Goal: Use online tool/utility: Utilize a website feature to perform a specific function

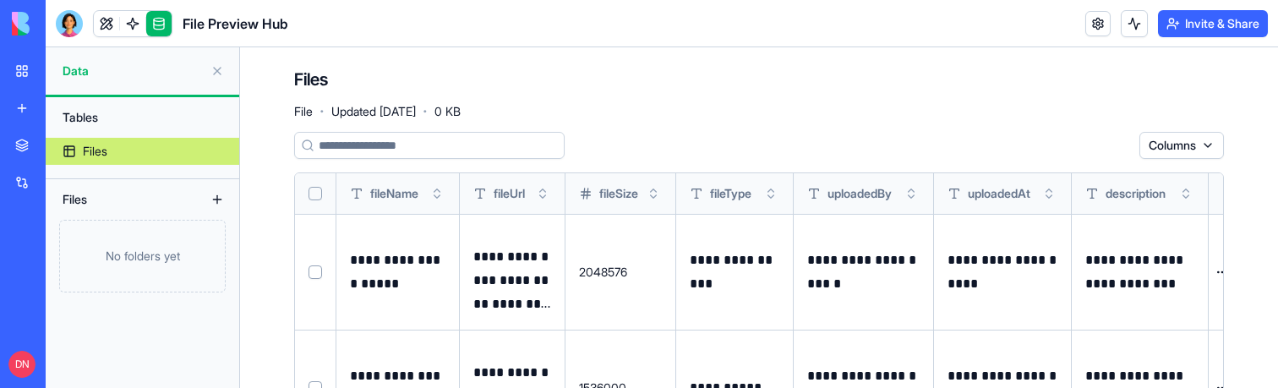
scroll to position [323, 0]
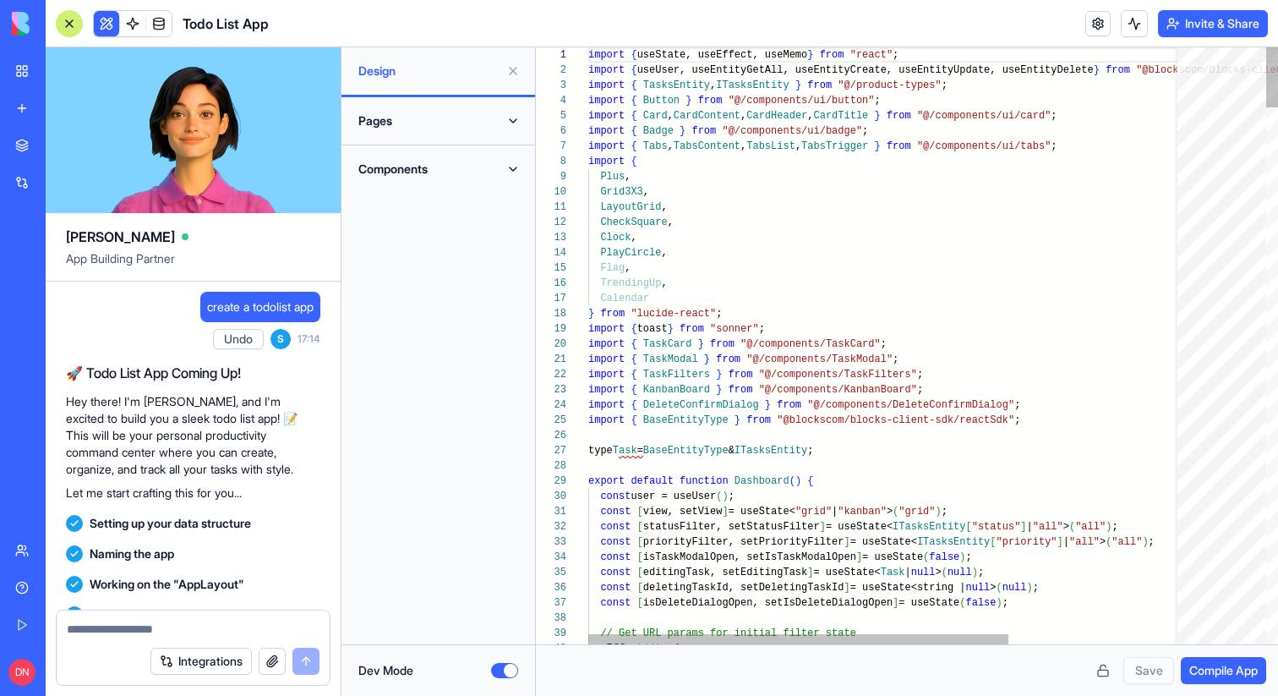
scroll to position [91, 0]
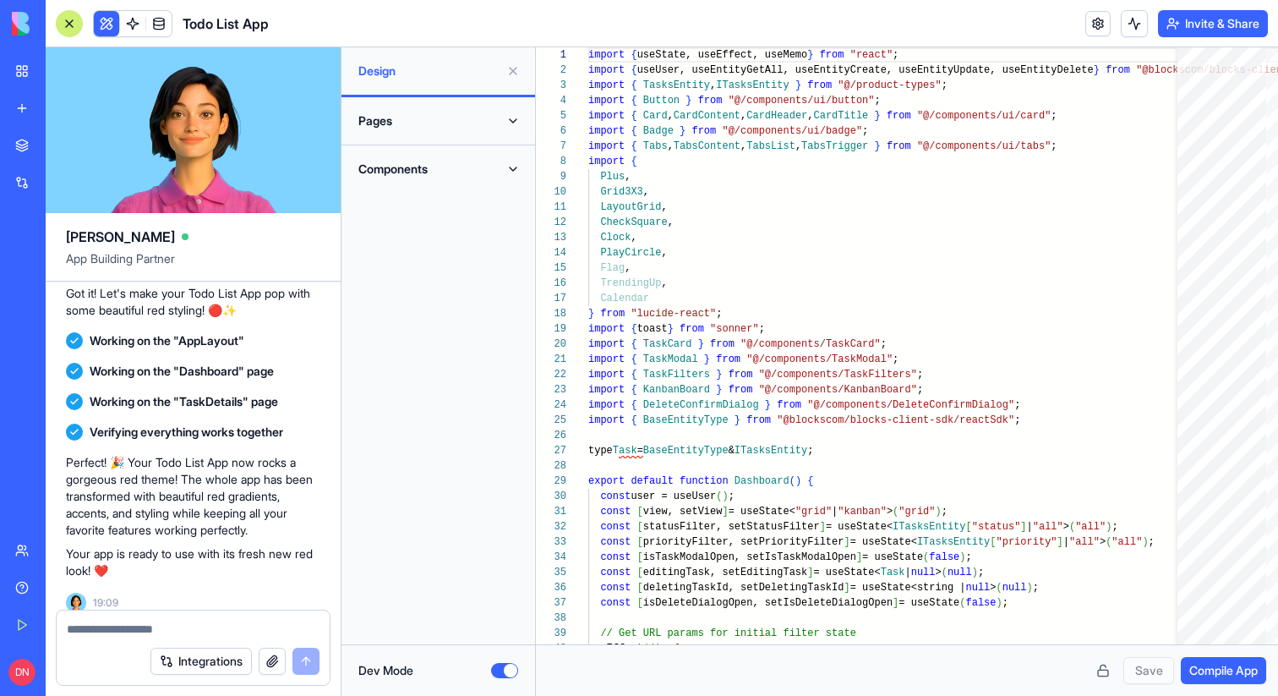
type button "on"
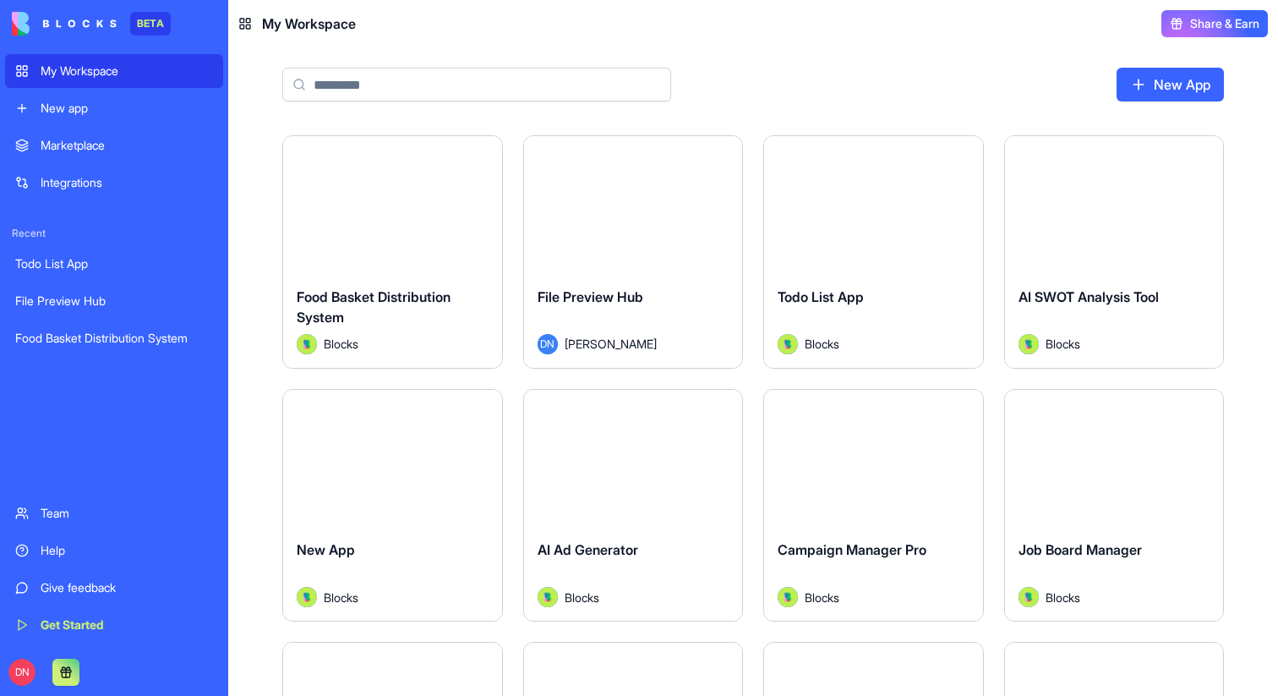
click at [635, 169] on div "Launch" at bounding box center [633, 204] width 219 height 137
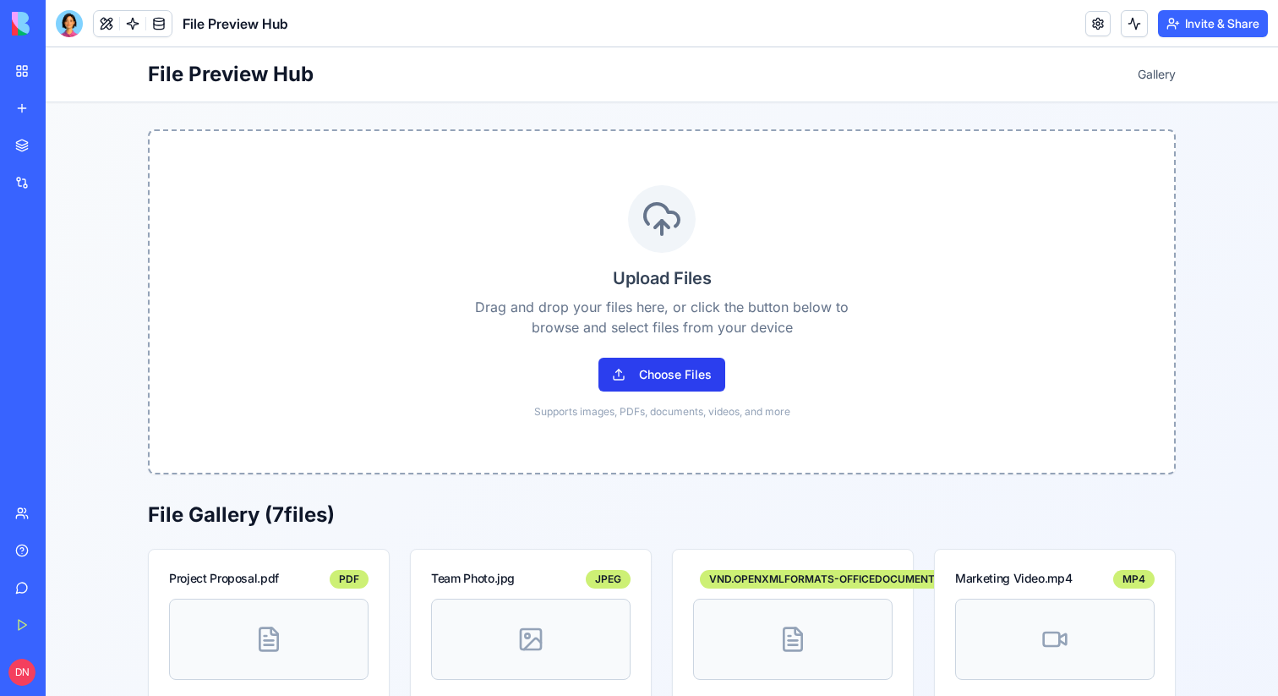
click at [625, 366] on button "Choose Files" at bounding box center [662, 375] width 127 height 34
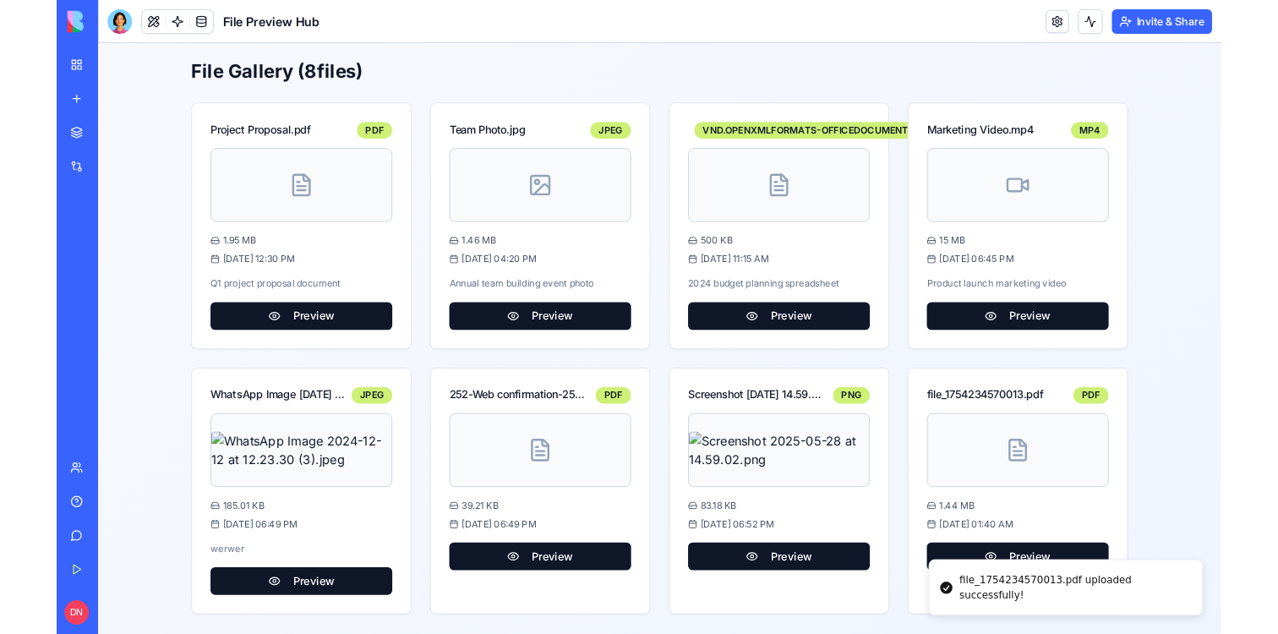
scroll to position [441, 0]
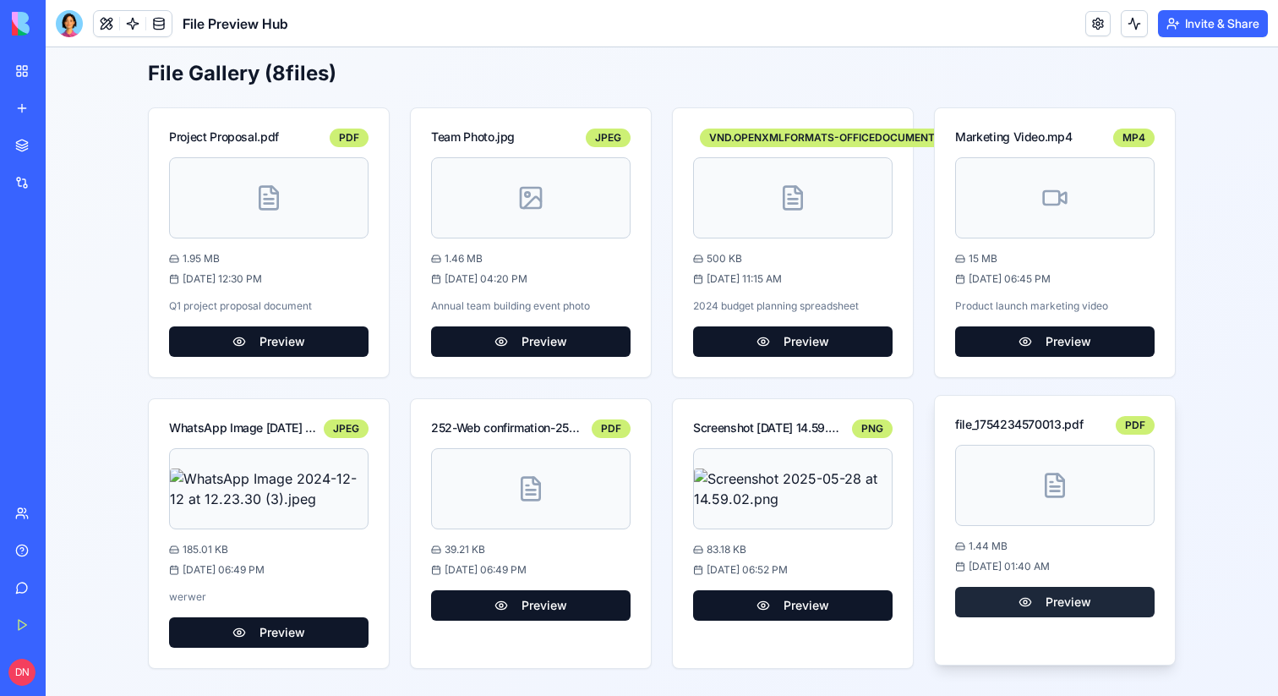
click at [1118, 602] on button "Preview" at bounding box center [1055, 602] width 200 height 30
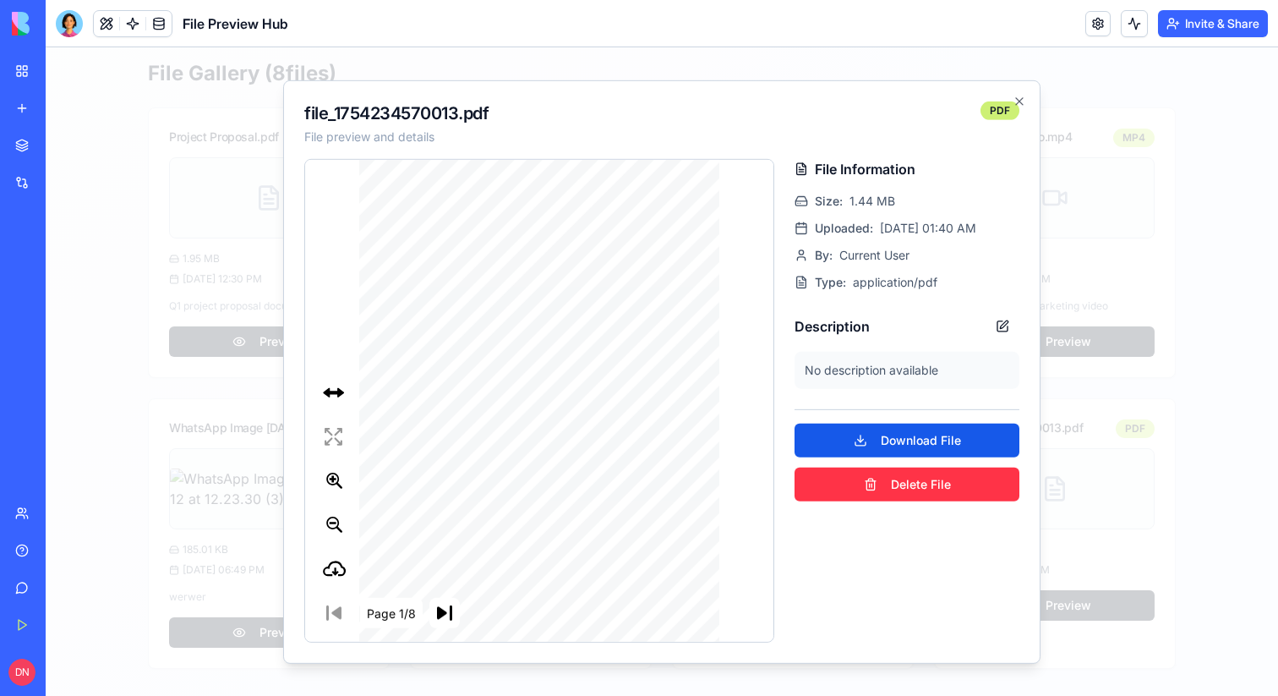
click at [451, 608] on div at bounding box center [539, 414] width 360 height 510
click at [445, 615] on div at bounding box center [539, 414] width 360 height 510
click at [346, 615] on div "Page 1/8" at bounding box center [398, 613] width 158 height 30
click at [435, 614] on div at bounding box center [539, 414] width 360 height 510
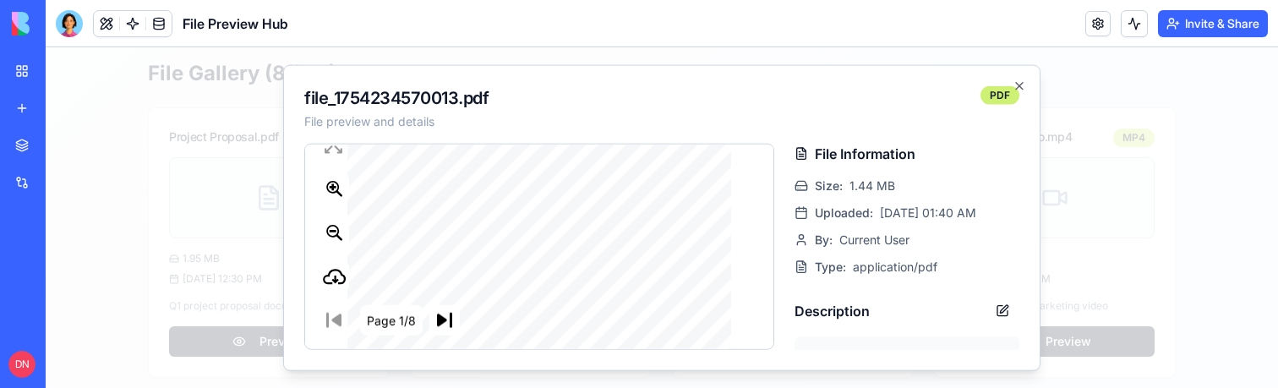
click at [331, 314] on div "Page 1/8" at bounding box center [398, 320] width 158 height 30
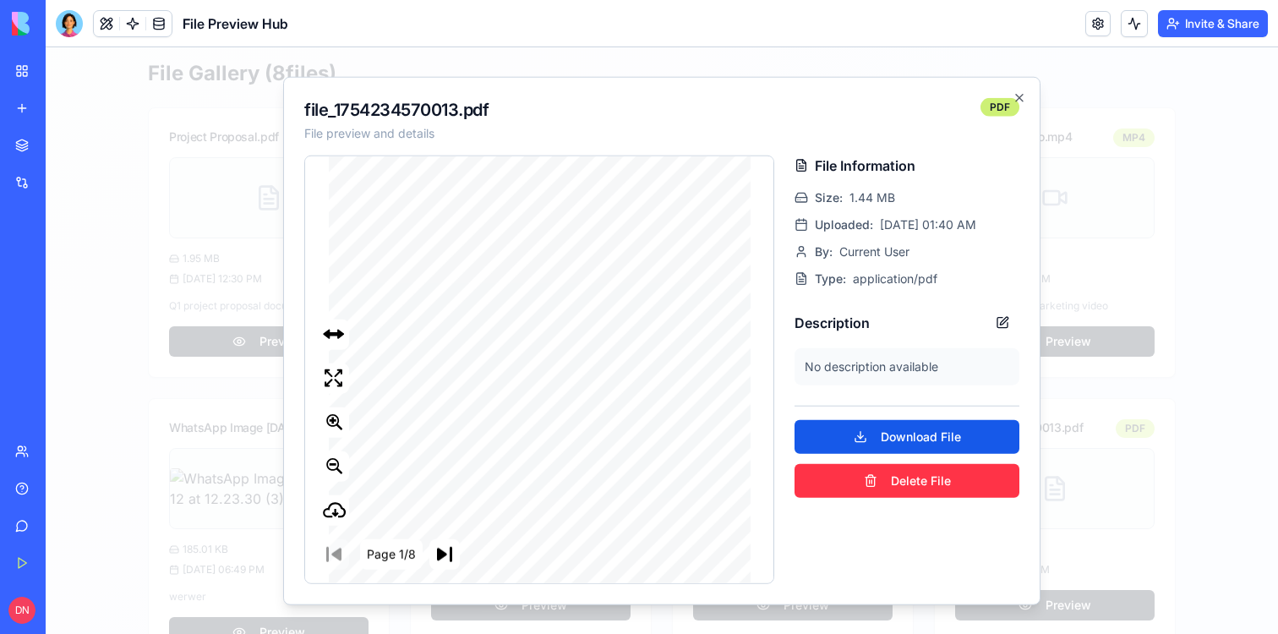
click at [331, 426] on div "Page 1/8" at bounding box center [539, 454] width 468 height 597
click at [335, 462] on div at bounding box center [540, 454] width 422 height 597
click at [325, 378] on div "Page 1/8" at bounding box center [397, 443] width 185 height 277
click at [343, 425] on div "Page 1/8" at bounding box center [539, 427] width 468 height 543
drag, startPoint x: 458, startPoint y: 426, endPoint x: 458, endPoint y: 339, distance: 87.1
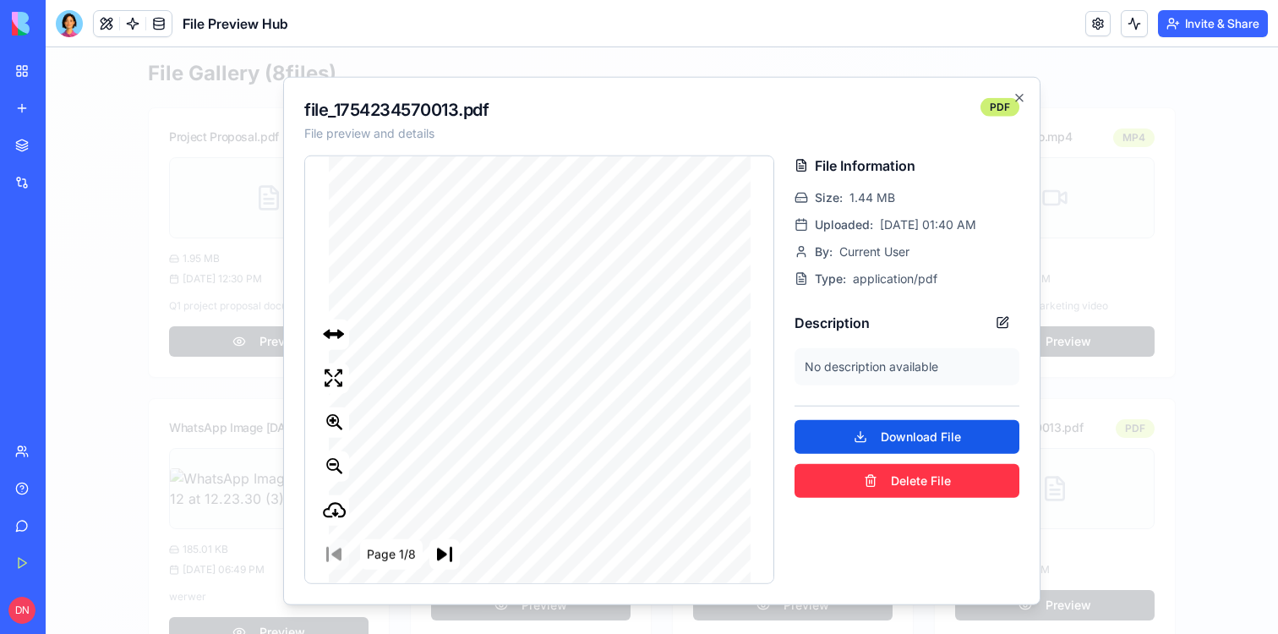
click at [458, 339] on div at bounding box center [540, 454] width 422 height 597
click at [336, 341] on div at bounding box center [540, 454] width 422 height 597
click at [336, 338] on div at bounding box center [540, 454] width 422 height 597
click at [1093, 219] on div at bounding box center [662, 340] width 1233 height 587
